Goal: Transaction & Acquisition: Purchase product/service

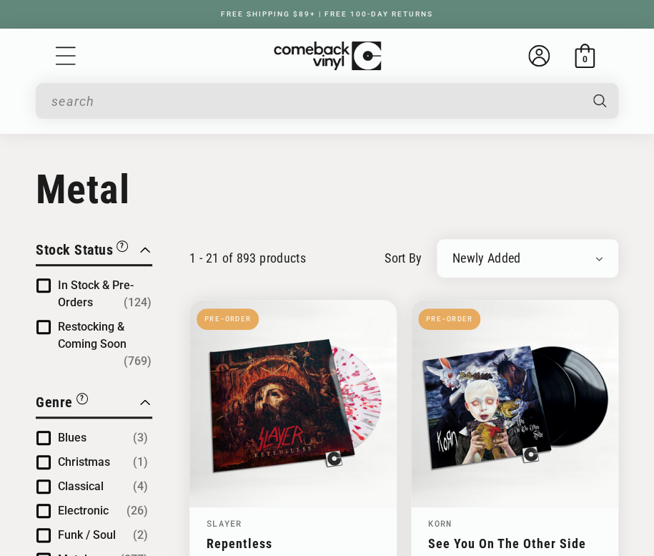
click at [274, 107] on input "Search" at bounding box center [314, 101] width 527 height 29
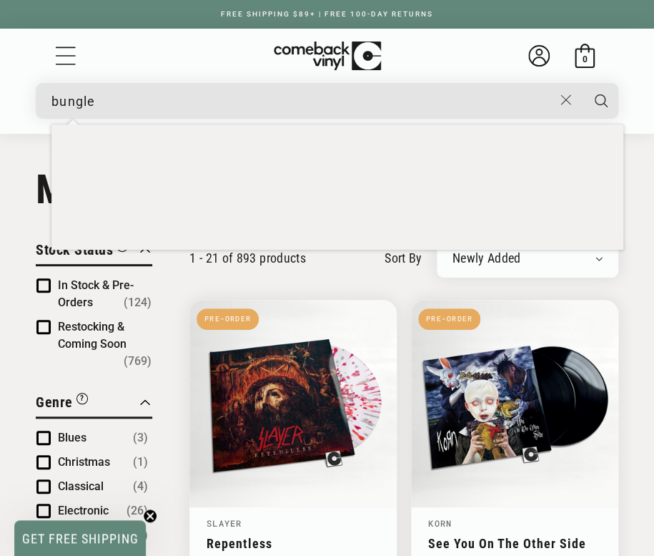
type input "bungle"
click at [582, 83] on button "Search" at bounding box center [601, 101] width 38 height 36
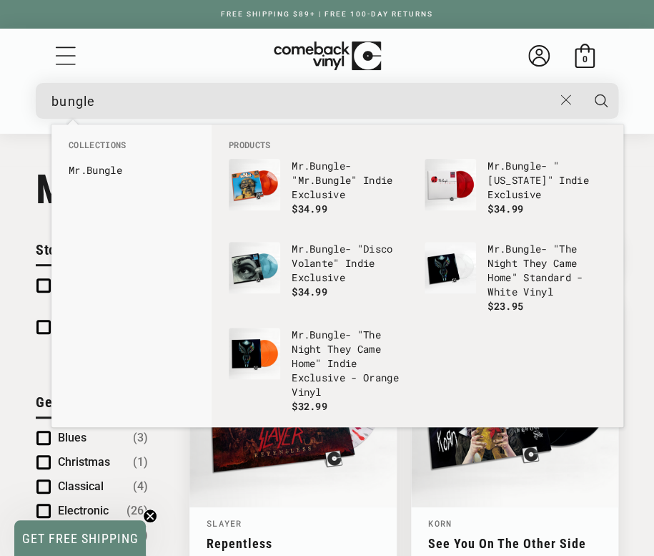
click at [241, 96] on input "bungle" at bounding box center [301, 101] width 501 height 29
click at [582, 83] on button "Search" at bounding box center [601, 101] width 38 height 36
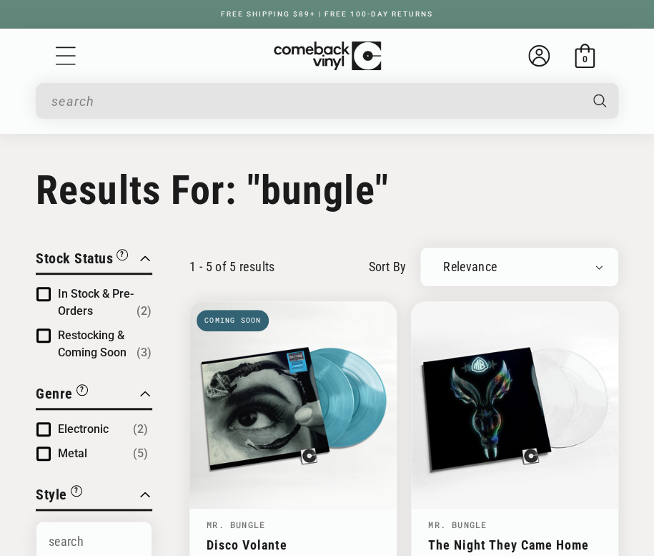
type input "bungle"
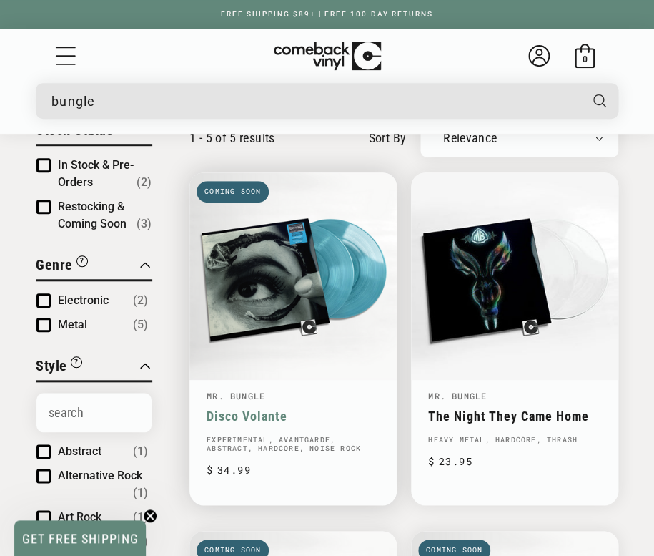
scroll to position [129, 0]
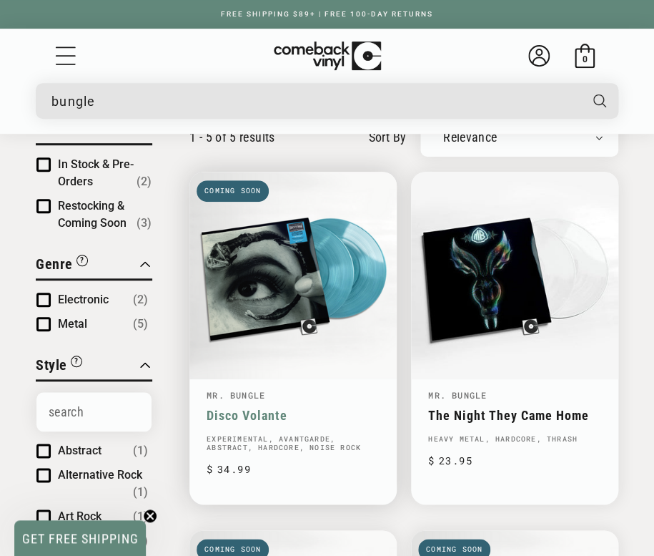
click at [239, 408] on link "Disco Volante" at bounding box center [293, 415] width 173 height 15
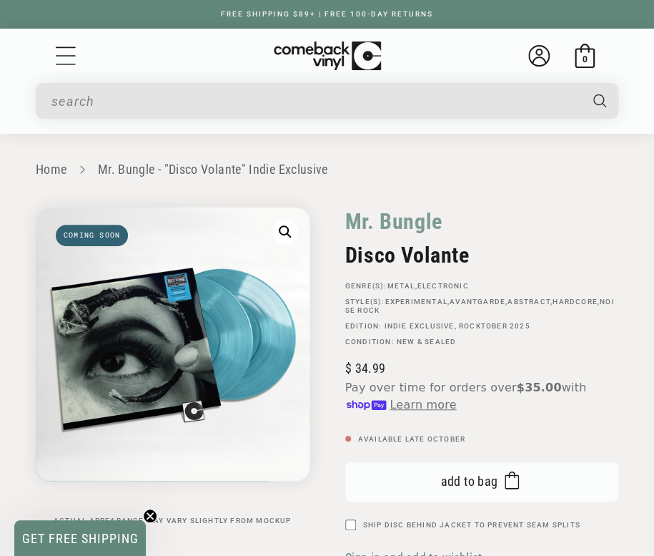
click at [501, 485] on span "submit" at bounding box center [508, 481] width 21 height 26
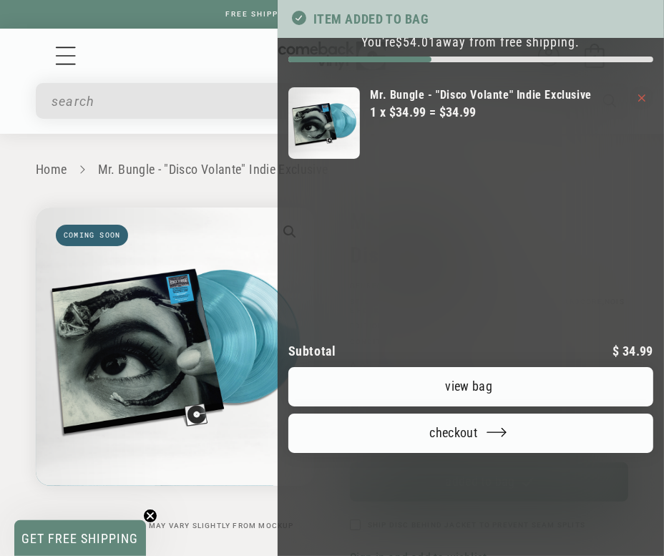
drag, startPoint x: 196, startPoint y: 142, endPoint x: 186, endPoint y: 108, distance: 35.8
click at [196, 142] on div at bounding box center [332, 278] width 664 height 556
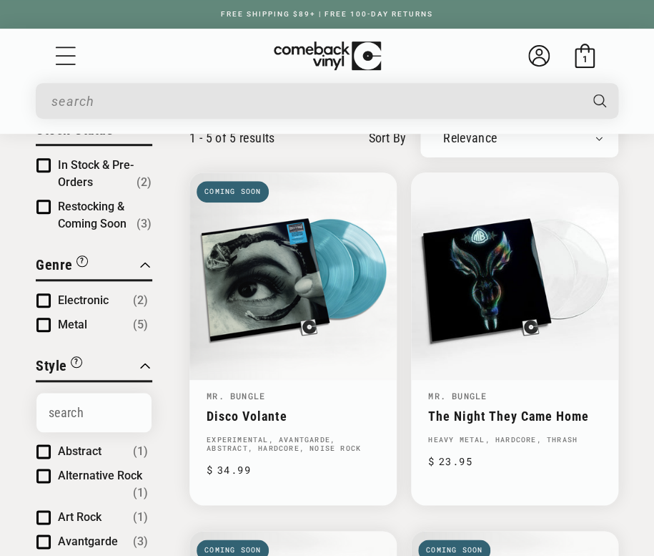
type input "bungle"
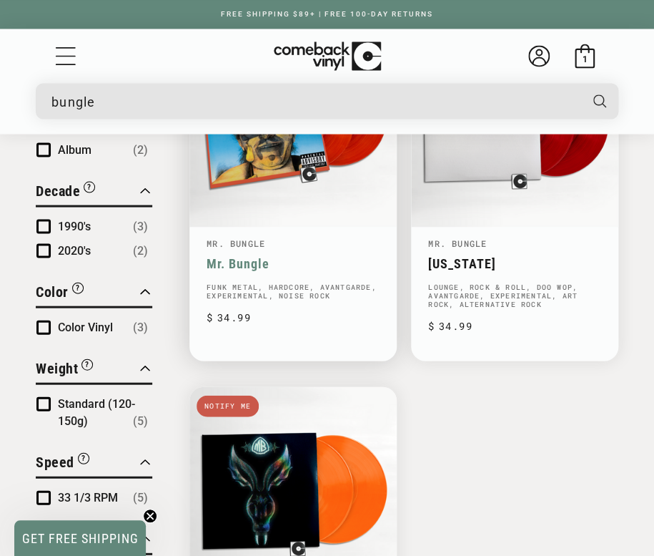
scroll to position [520, 0]
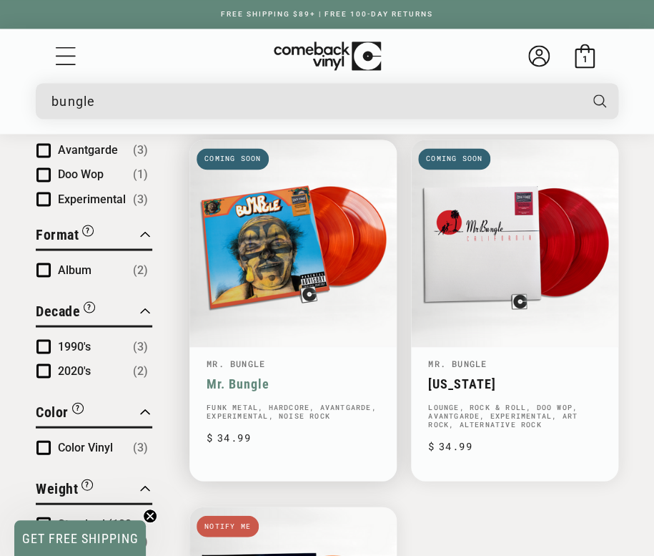
click at [250, 375] on link "Mr. Bungle" at bounding box center [293, 382] width 173 height 15
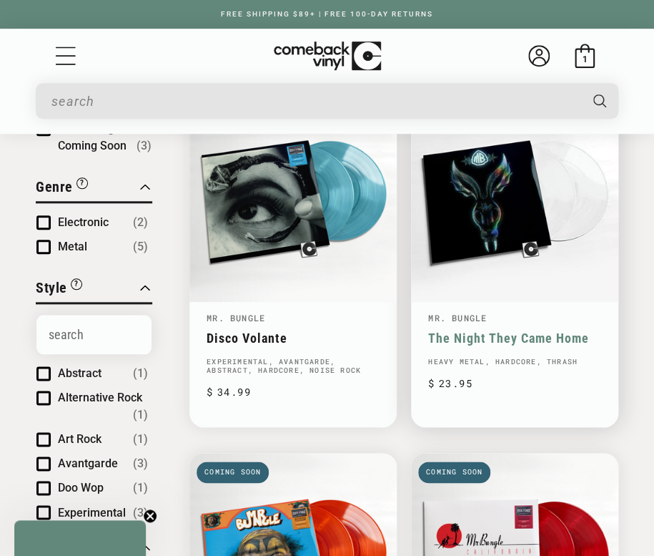
type input "bungle"
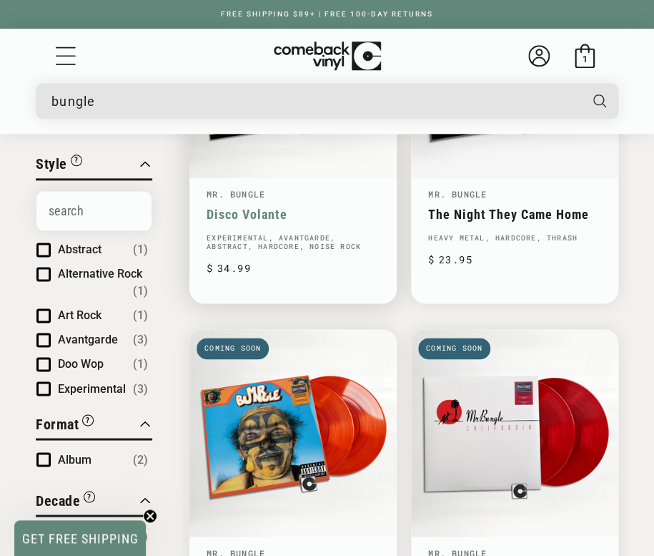
scroll to position [325, 0]
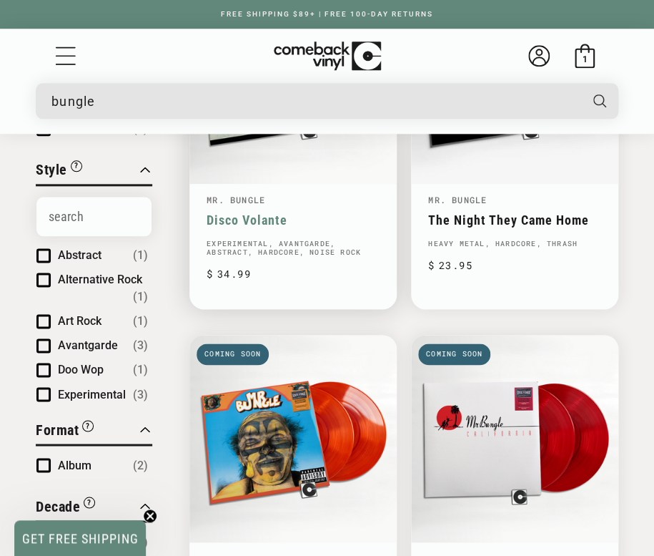
click at [252, 212] on link "Disco Volante" at bounding box center [293, 219] width 173 height 15
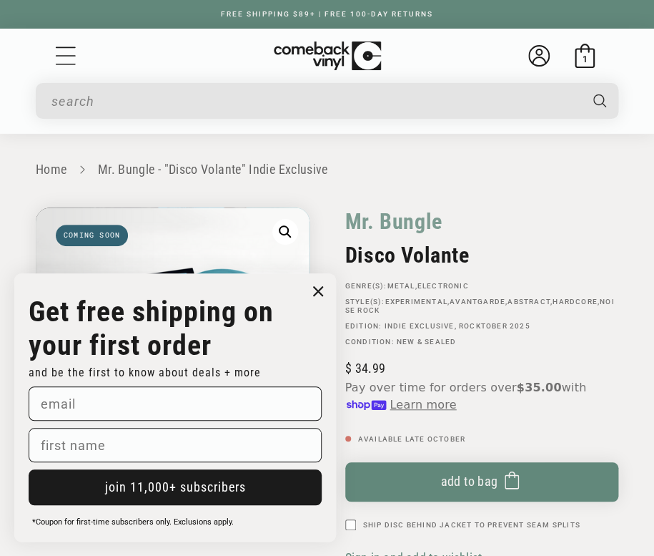
click at [319, 295] on circle "Close dialog" at bounding box center [318, 291] width 21 height 21
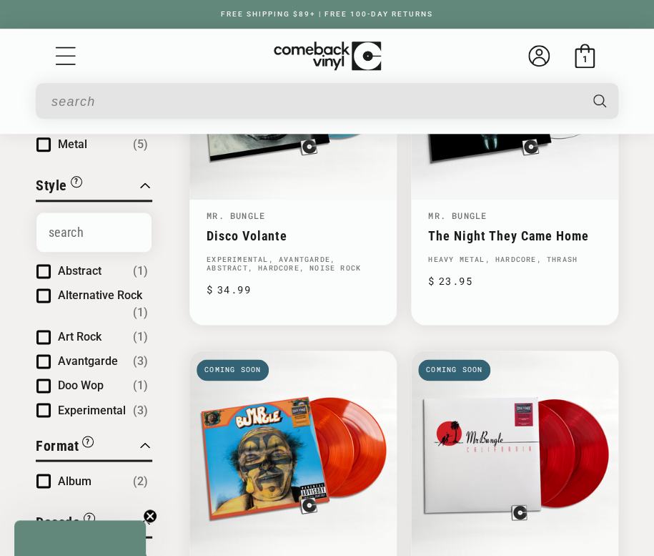
type input "bungle"
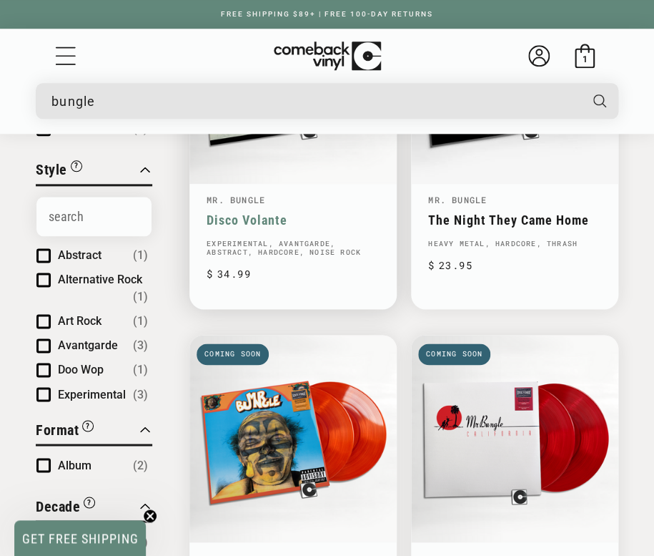
scroll to position [64, 0]
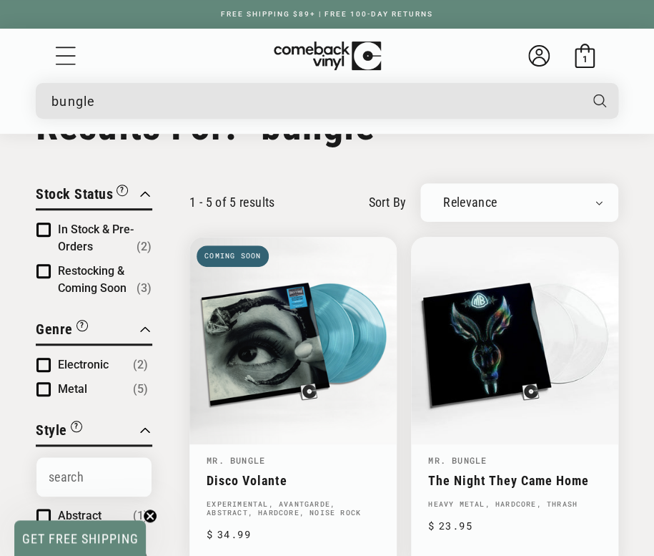
click at [347, 49] on img at bounding box center [327, 55] width 107 height 29
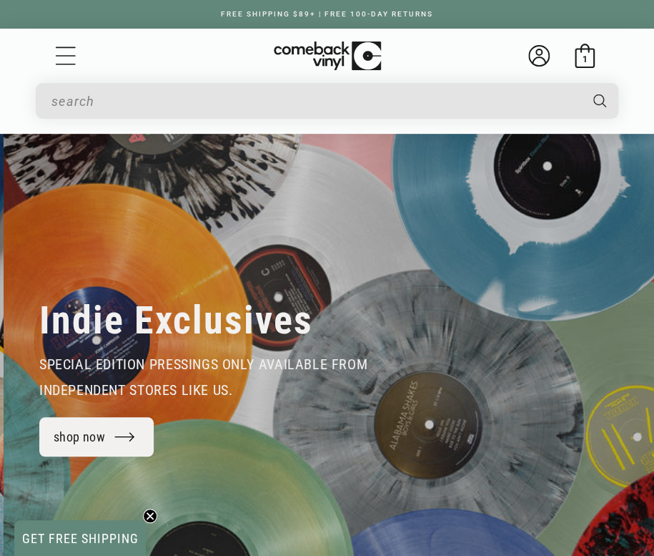
scroll to position [0, 654]
